Goal: Information Seeking & Learning: Learn about a topic

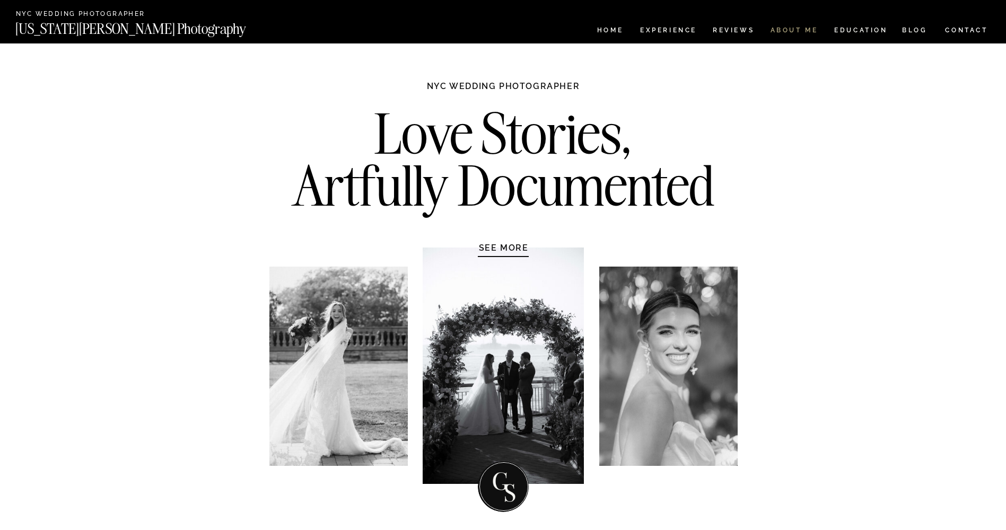
click at [801, 29] on nav "ABOUT ME" at bounding box center [794, 31] width 48 height 9
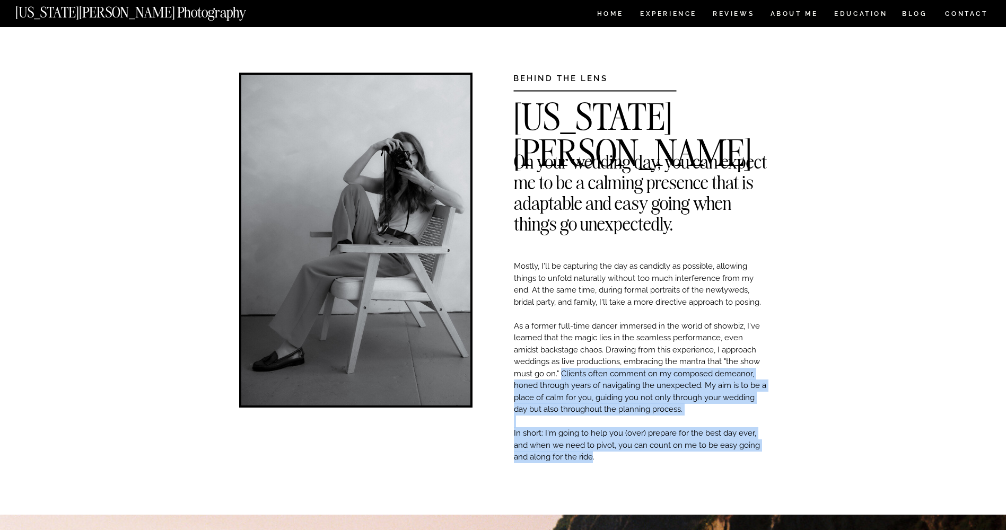
drag, startPoint x: 562, startPoint y: 374, endPoint x: 593, endPoint y: 457, distance: 88.6
click at [593, 457] on p "Mostly, I'll be capturing the day as candidly as possible, allowing things to u…" at bounding box center [640, 400] width 253 height 281
drag, startPoint x: 593, startPoint y: 457, endPoint x: 583, endPoint y: 454, distance: 11.1
copy p "Clients often comment on my composed demeanor, honed through years of navigatin…"
